Goal: Task Accomplishment & Management: Manage account settings

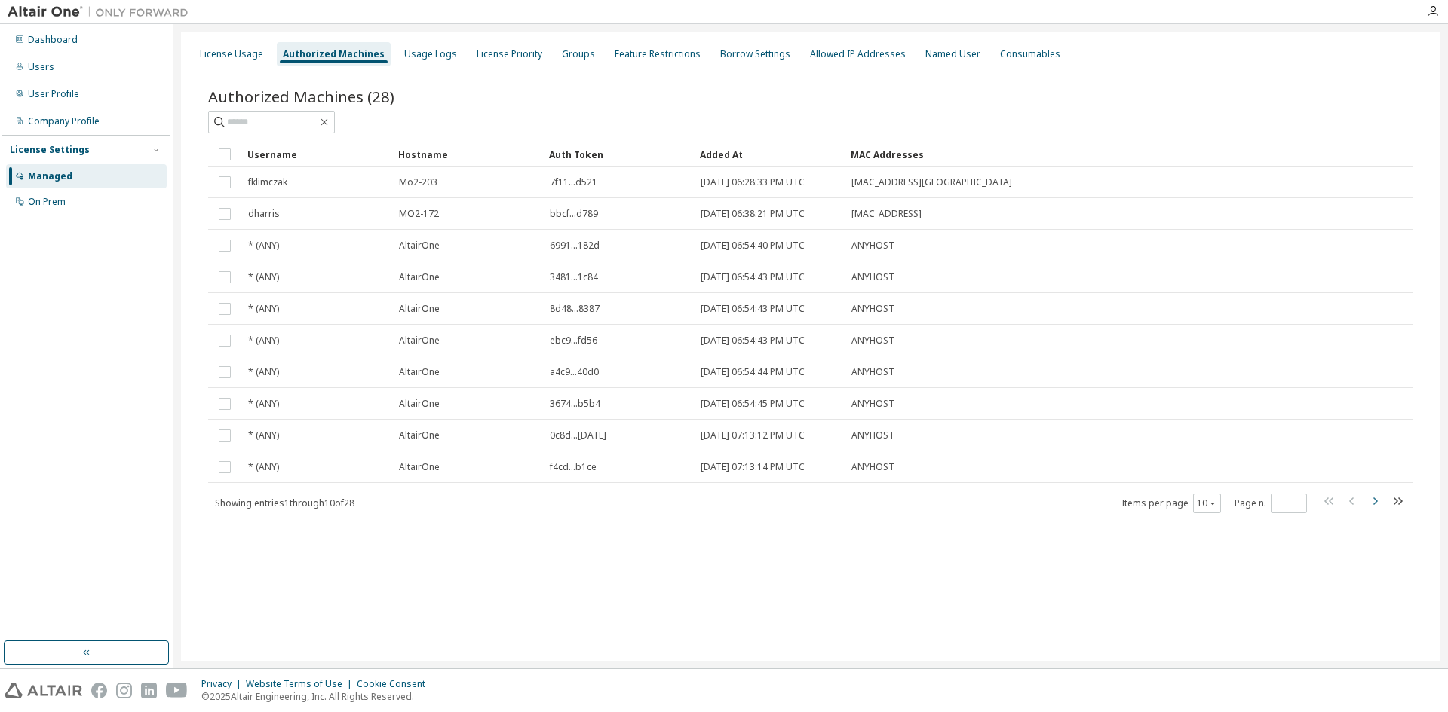
click at [1378, 506] on icon "button" at bounding box center [1374, 501] width 18 height 18
click at [1381, 507] on icon "button" at bounding box center [1374, 501] width 18 height 18
type input "*"
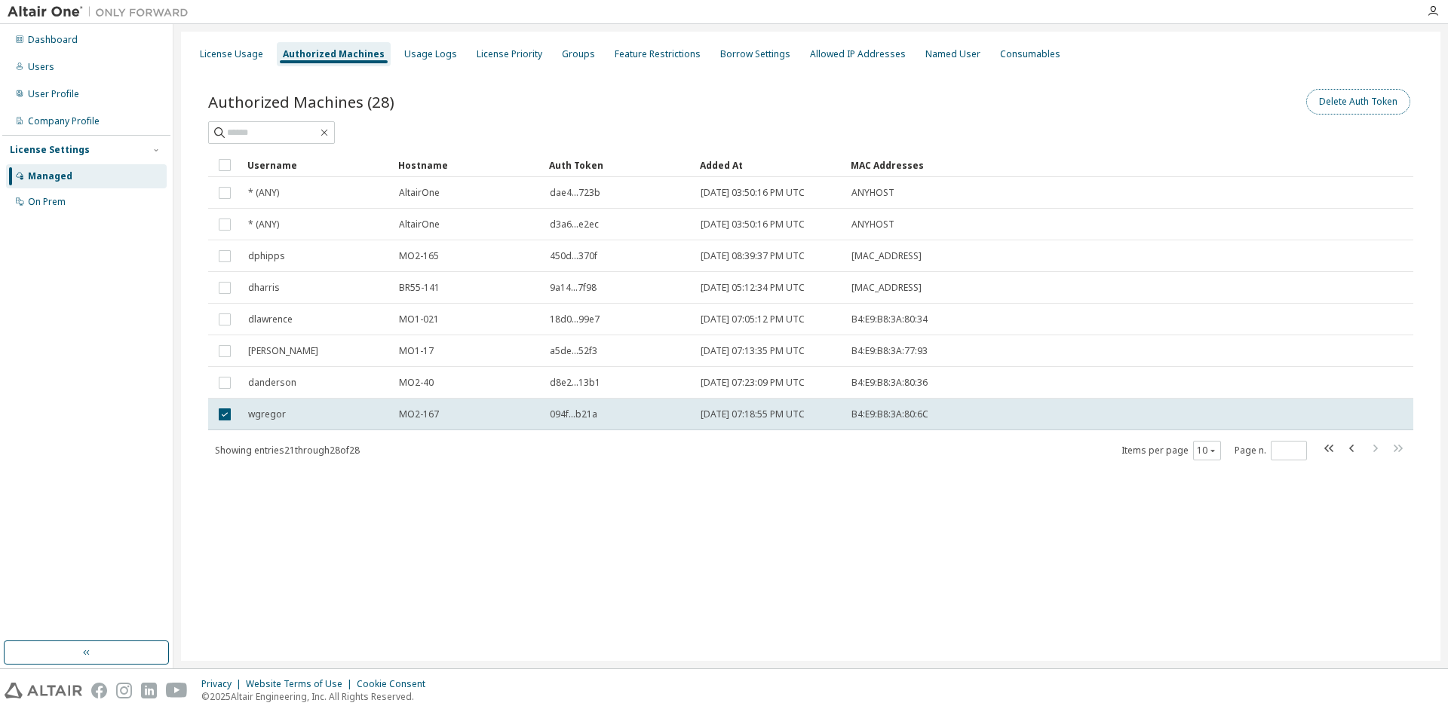
click at [1355, 106] on button "Delete Auth Token" at bounding box center [1358, 102] width 104 height 26
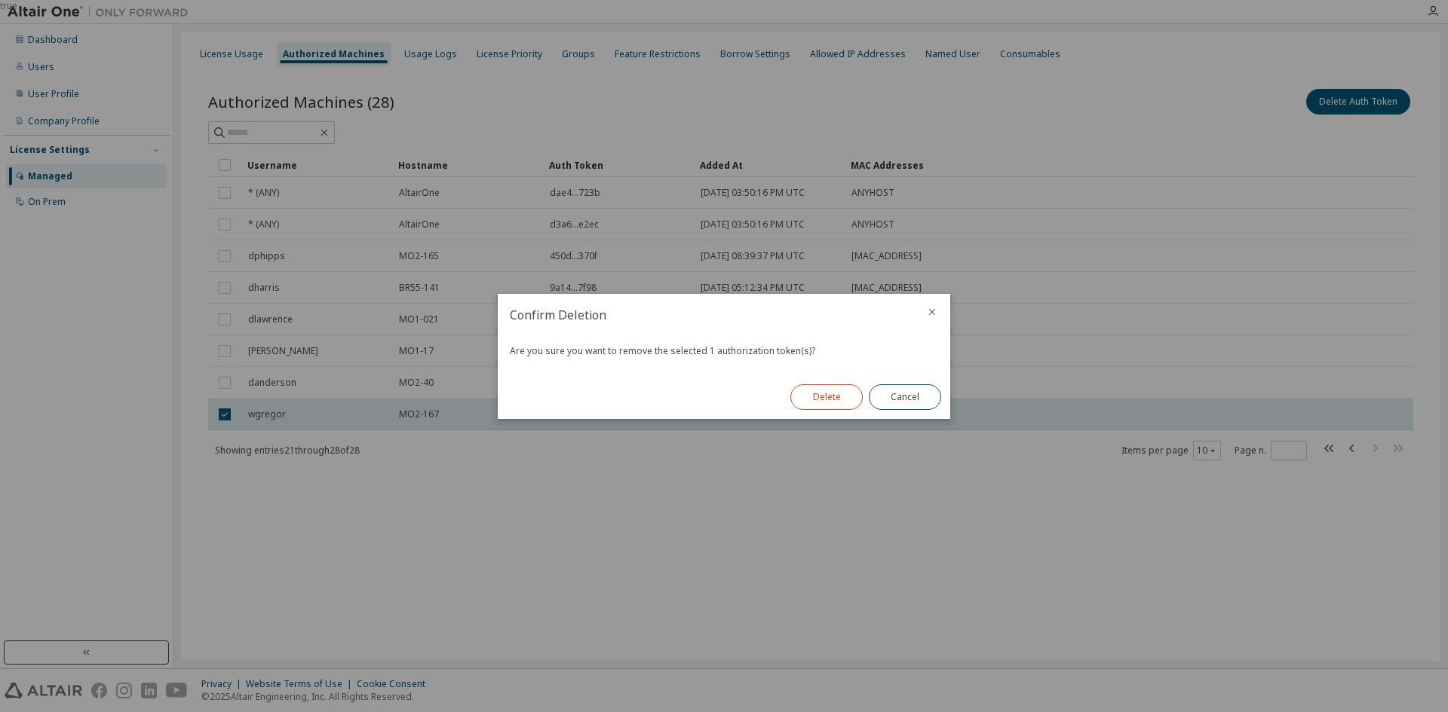
click at [827, 389] on button "Delete" at bounding box center [826, 398] width 72 height 26
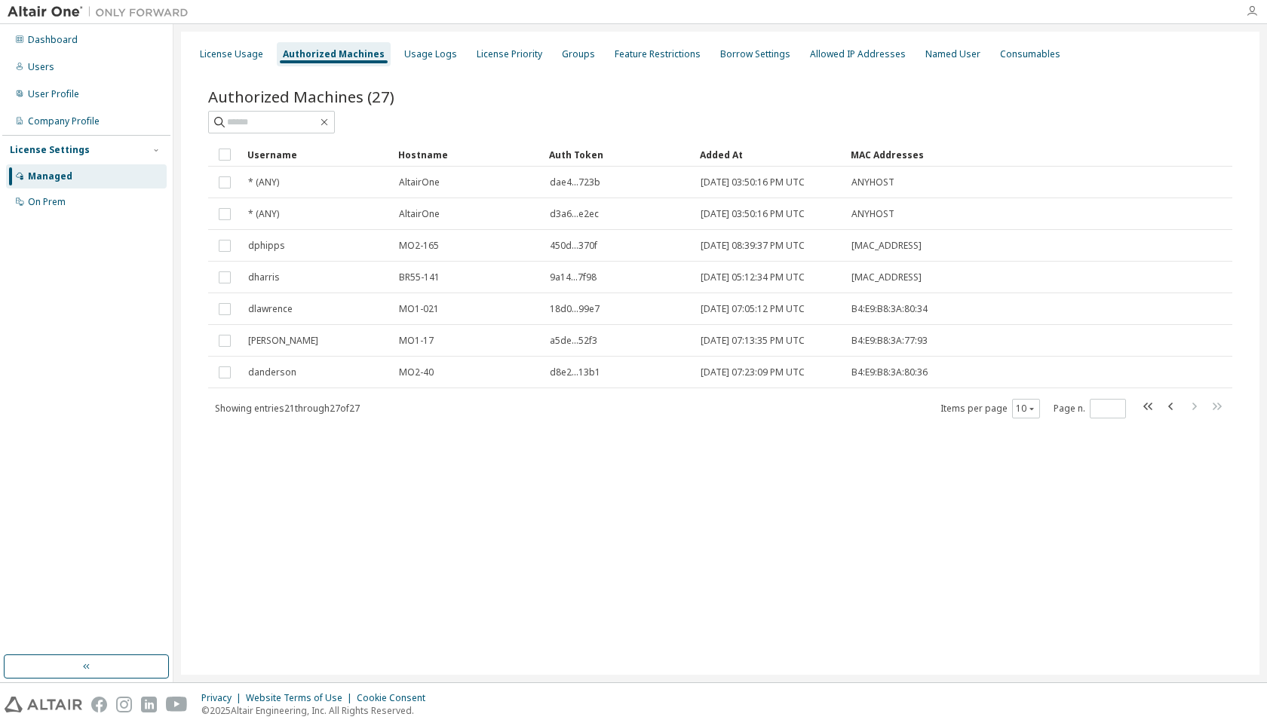
click at [1252, 13] on icon "button" at bounding box center [1252, 11] width 12 height 12
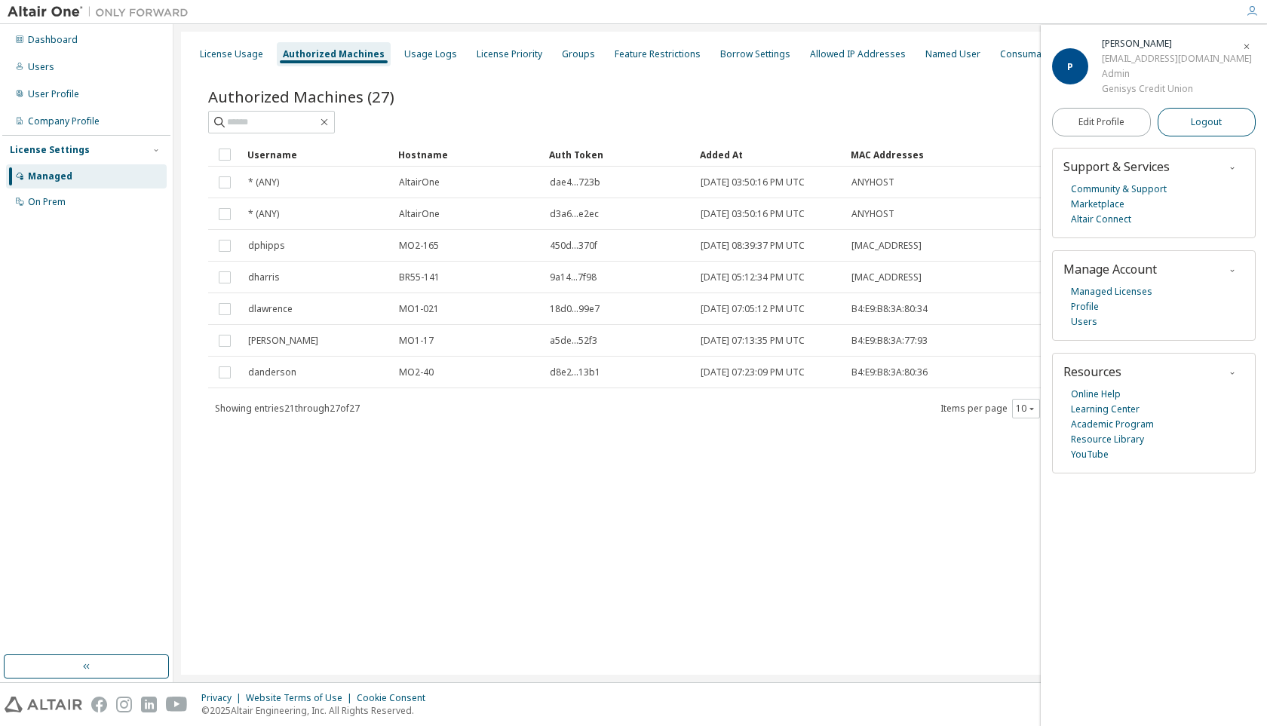
click at [1194, 131] on button "Logout" at bounding box center [1206, 122] width 99 height 29
